Goal: Task Accomplishment & Management: Use online tool/utility

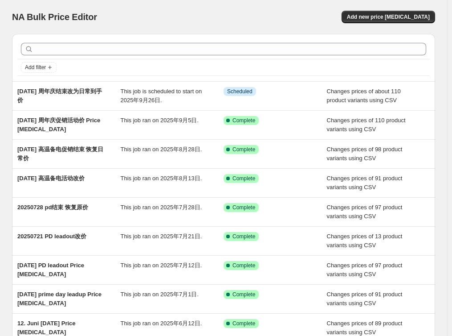
click at [213, 7] on div "NA Bulk Price Editor. This page is ready NA Bulk Price Editor Add new price [ME…" at bounding box center [223, 17] width 423 height 34
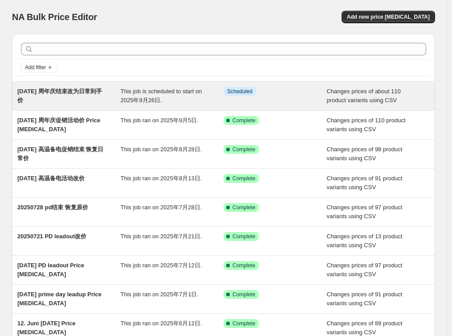
click at [172, 103] on div "This job is scheduled to start on 2025年9月26日." at bounding box center [172, 96] width 103 height 18
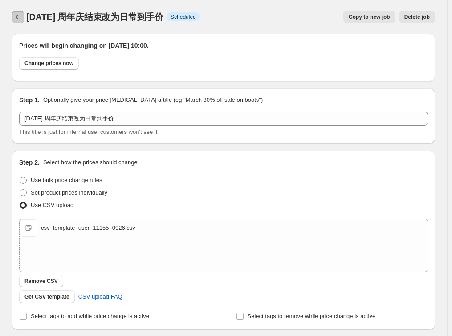
click at [18, 16] on icon "Price change jobs" at bounding box center [18, 16] width 9 height 9
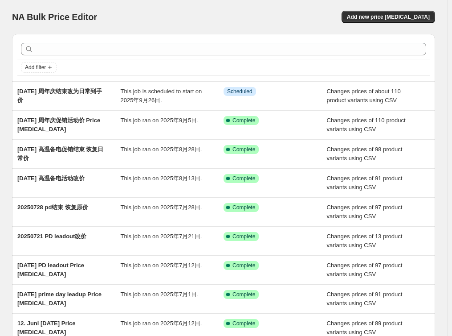
click at [243, 16] on div "Add new price [MEDICAL_DATA]" at bounding box center [329, 17] width 213 height 12
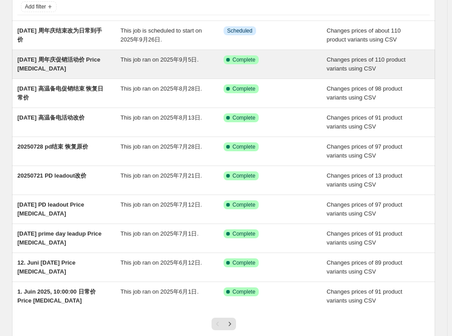
scroll to position [123, 0]
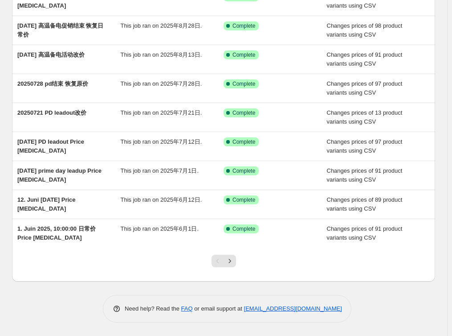
click at [234, 268] on div at bounding box center [224, 264] width 36 height 34
click at [235, 265] on button "Next" at bounding box center [230, 261] width 12 height 12
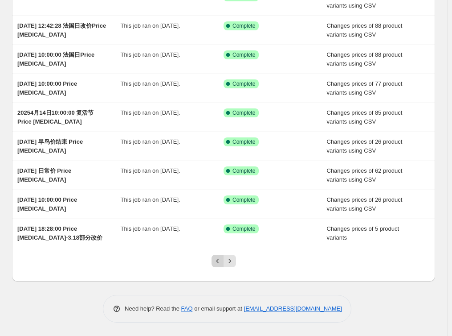
click at [220, 265] on button "Previous" at bounding box center [218, 261] width 12 height 12
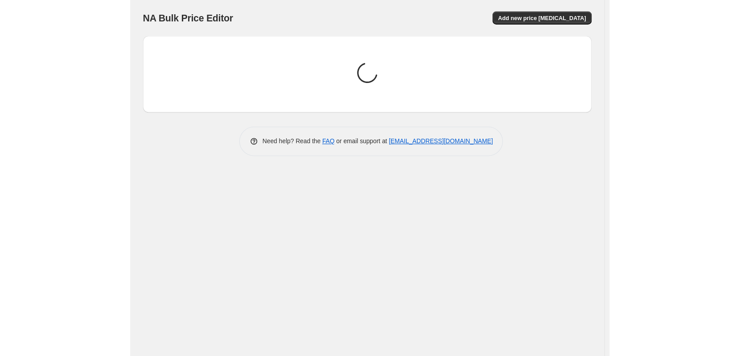
scroll to position [0, 0]
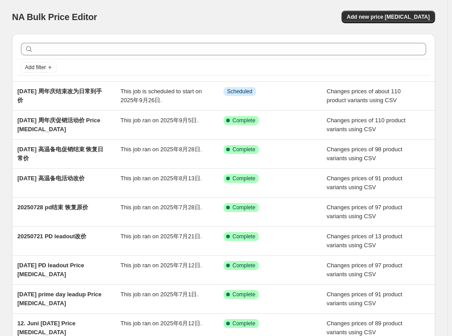
click at [260, 11] on div "Add new price [MEDICAL_DATA]" at bounding box center [329, 17] width 213 height 12
